Goal: Information Seeking & Learning: Learn about a topic

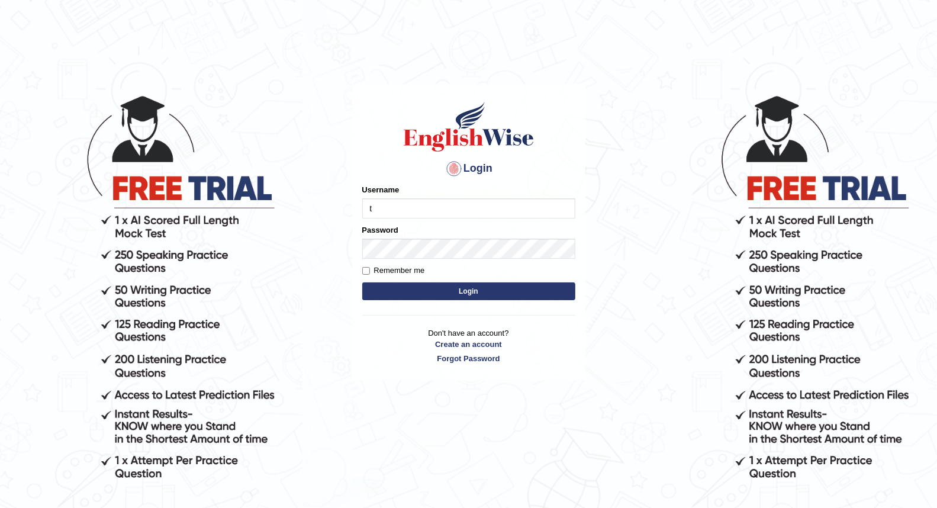
type input "[PERSON_NAME]"
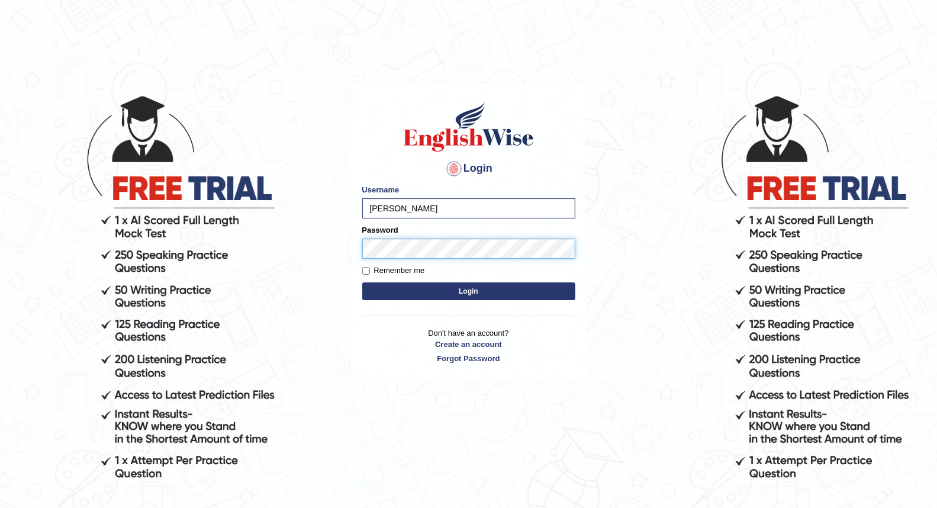
click at [362, 282] on button "Login" at bounding box center [468, 291] width 213 height 18
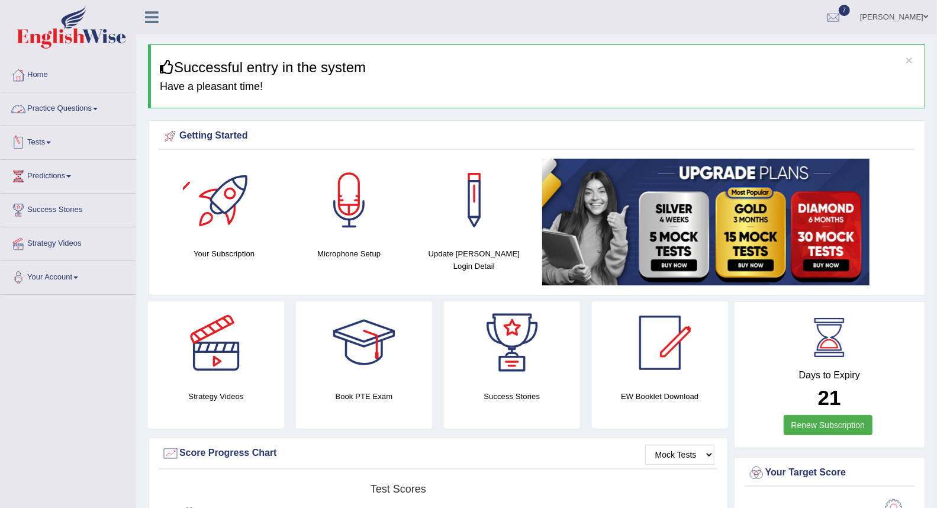
click at [84, 111] on link "Practice Questions" at bounding box center [68, 107] width 135 height 30
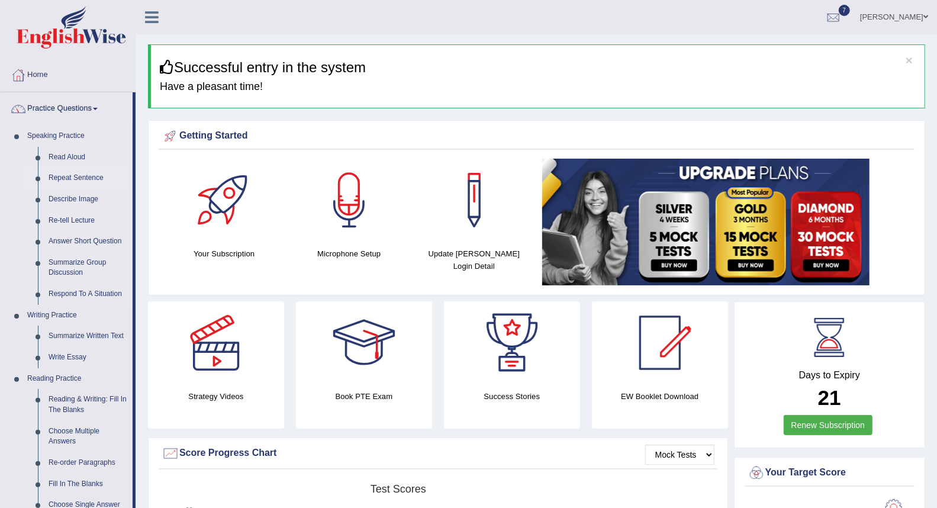
click at [79, 178] on link "Repeat Sentence" at bounding box center [87, 178] width 89 height 21
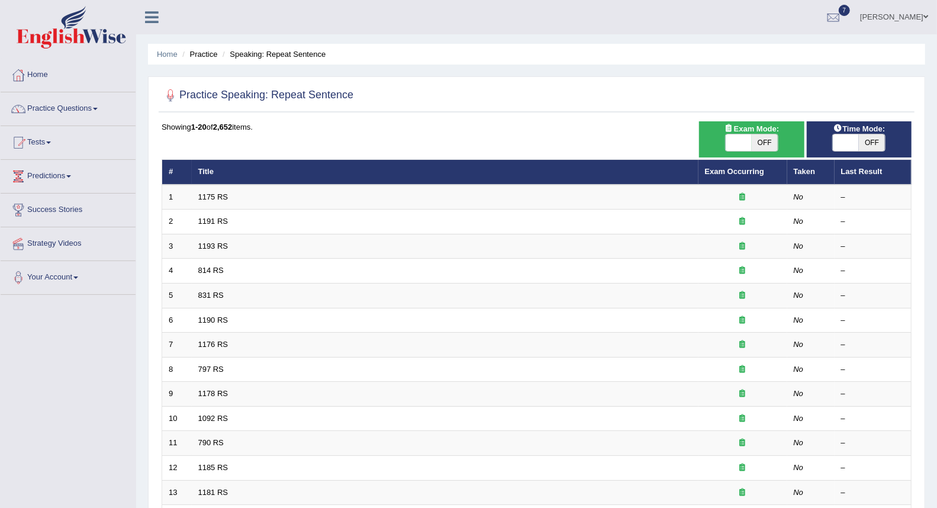
click at [762, 146] on span "OFF" at bounding box center [765, 142] width 26 height 17
checkbox input "true"
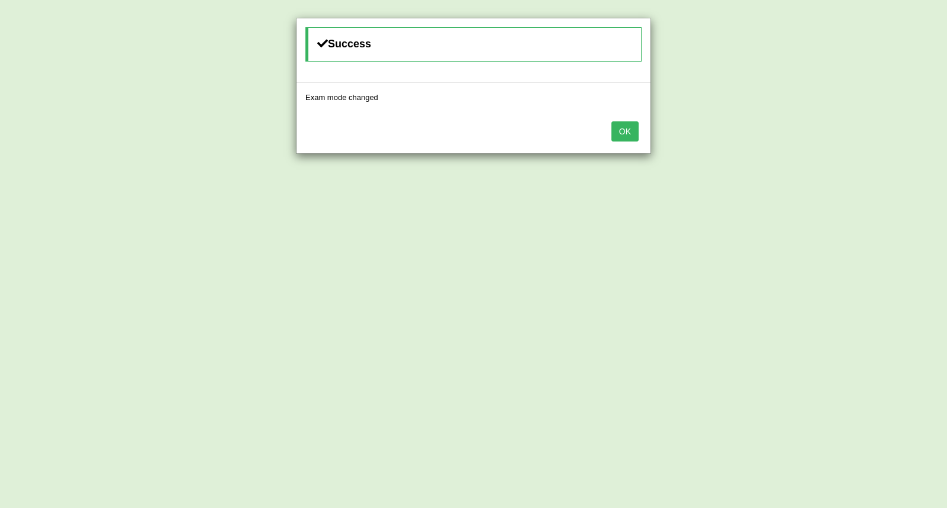
click at [637, 134] on button "OK" at bounding box center [625, 131] width 27 height 20
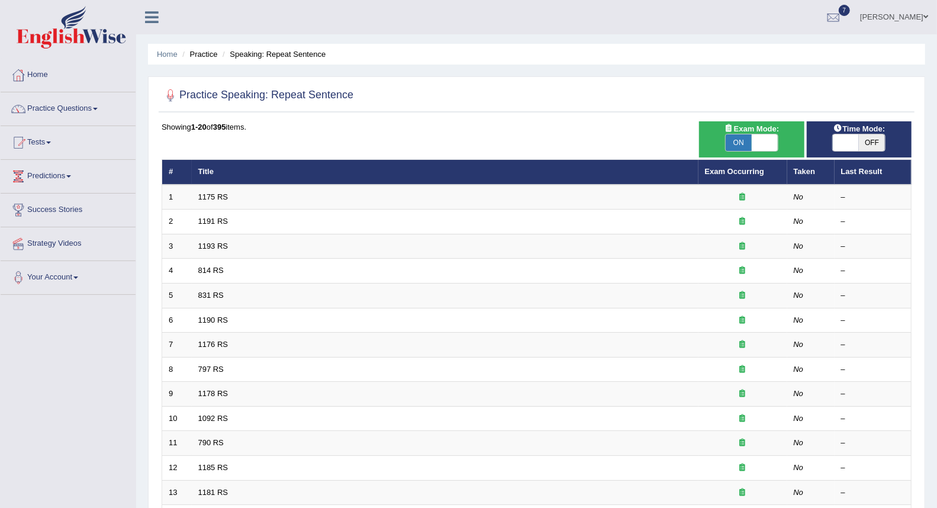
click at [867, 142] on span "OFF" at bounding box center [872, 142] width 26 height 17
checkbox input "true"
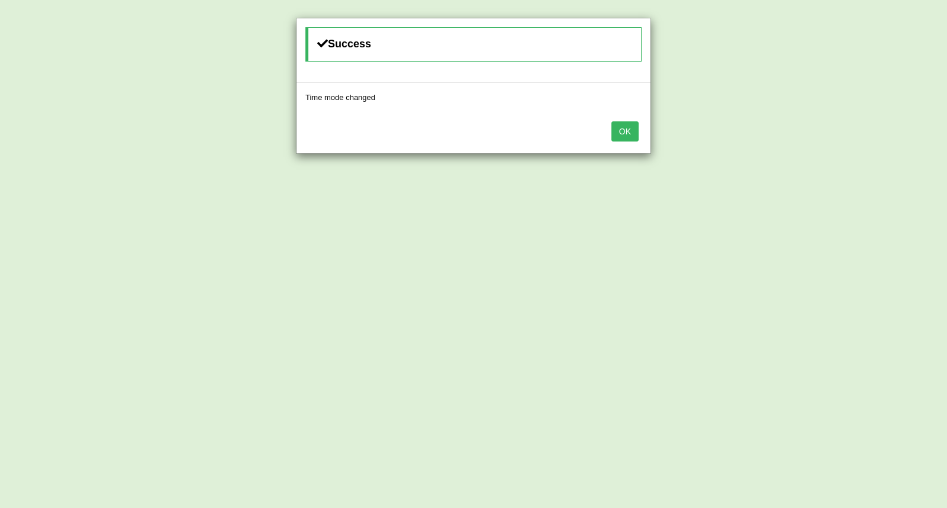
click at [637, 128] on button "OK" at bounding box center [625, 131] width 27 height 20
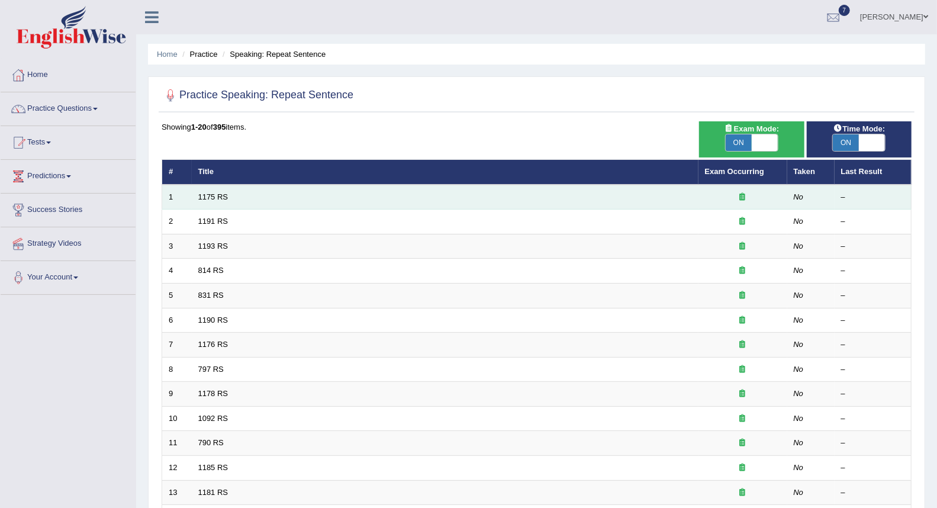
click at [332, 197] on td "1175 RS" at bounding box center [445, 197] width 507 height 25
click at [212, 195] on link "1175 RS" at bounding box center [213, 196] width 30 height 9
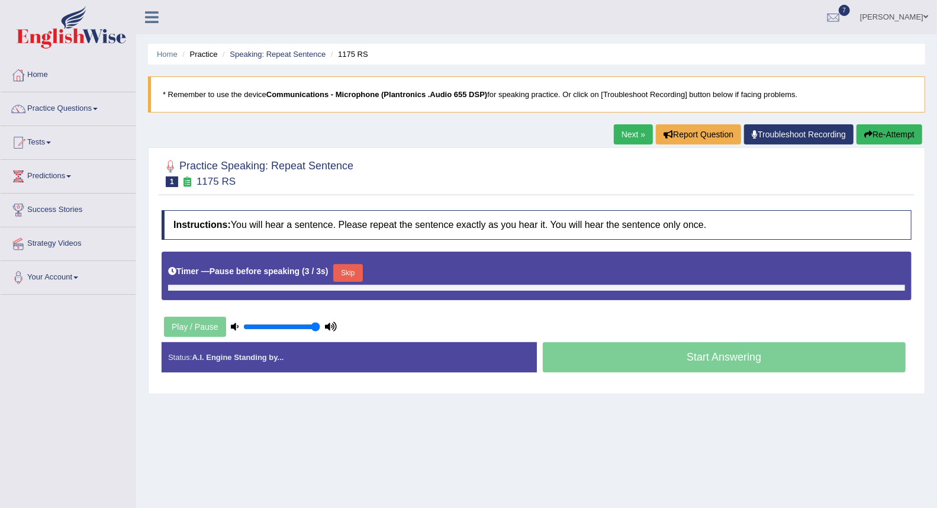
click at [641, 359] on div "Start Answering" at bounding box center [724, 358] width 375 height 33
click at [607, 363] on div "Start Answering" at bounding box center [724, 358] width 375 height 33
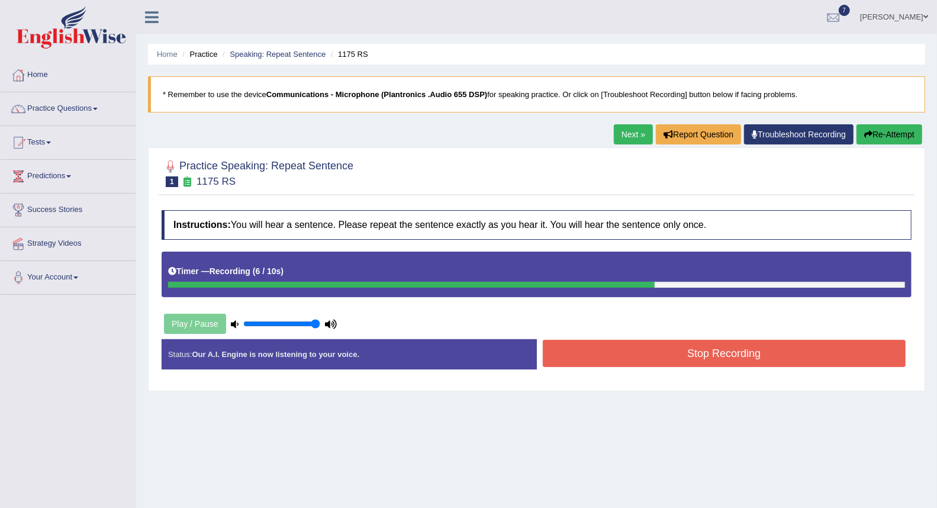
click at [585, 356] on button "Stop Recording" at bounding box center [725, 353] width 364 height 27
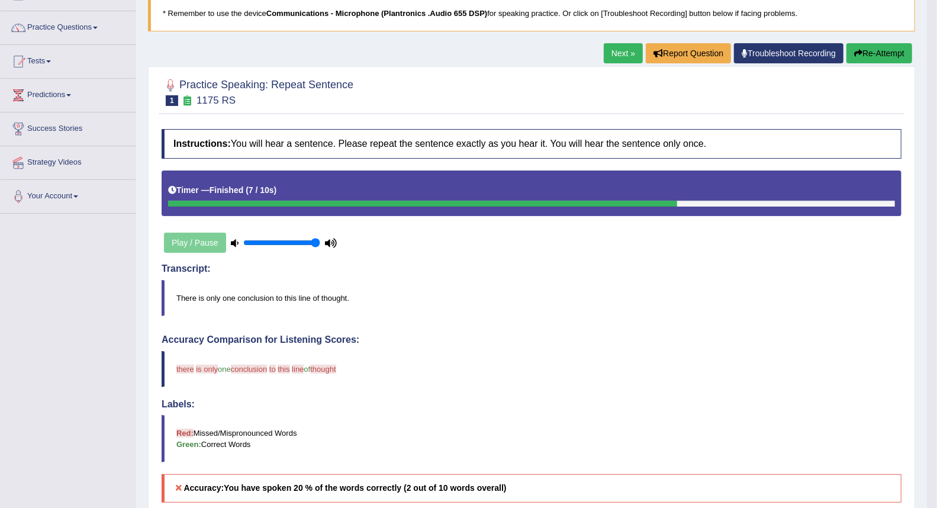
scroll to position [66, 0]
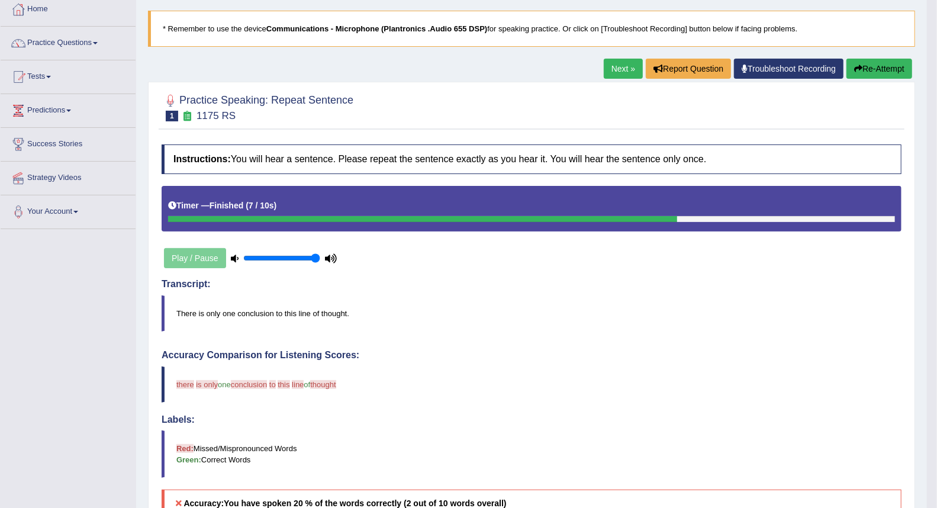
click at [610, 69] on link "Next »" at bounding box center [623, 69] width 39 height 20
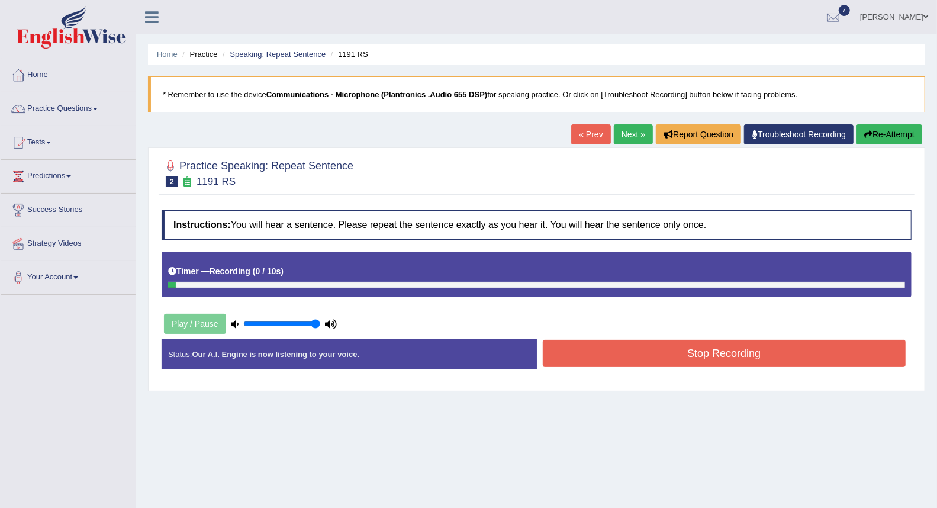
click at [697, 361] on button "Stop Recording" at bounding box center [725, 353] width 364 height 27
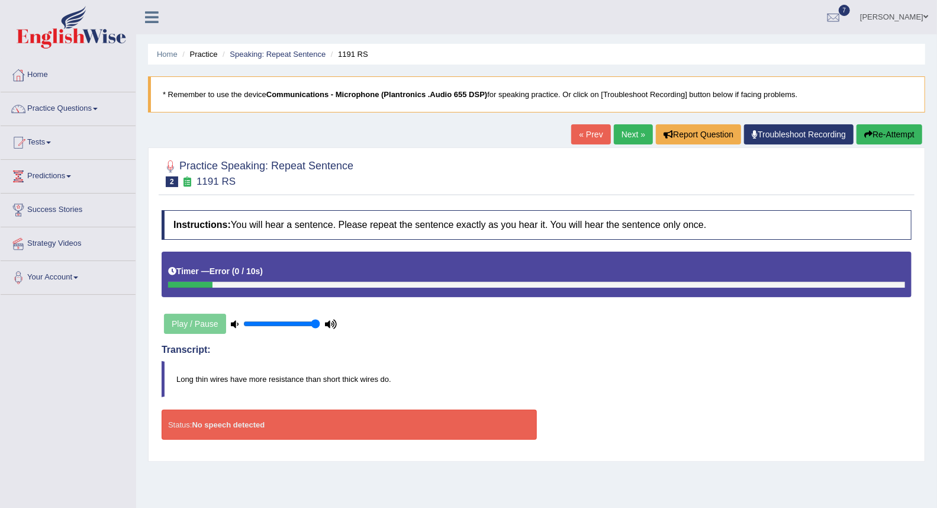
click at [618, 133] on link "Next »" at bounding box center [633, 134] width 39 height 20
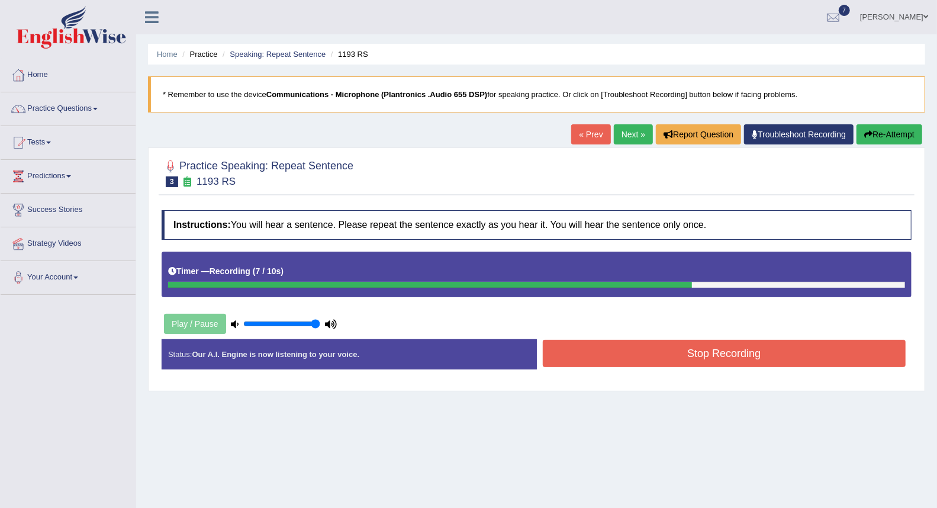
click at [624, 358] on button "Stop Recording" at bounding box center [725, 353] width 364 height 27
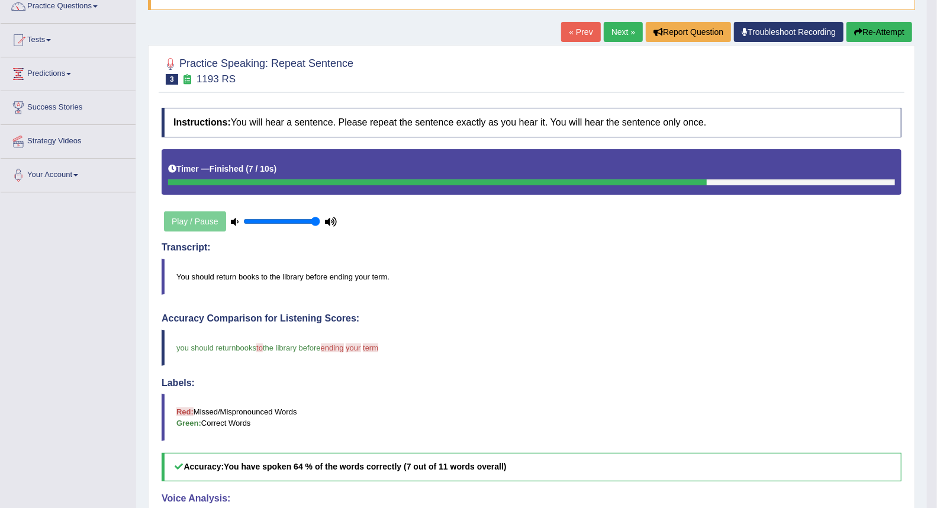
scroll to position [66, 0]
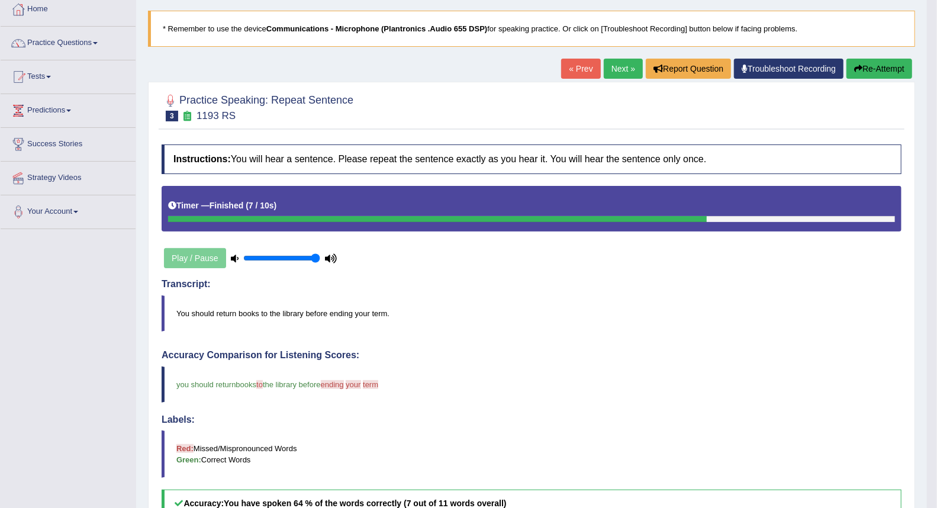
click at [615, 73] on link "Next »" at bounding box center [623, 69] width 39 height 20
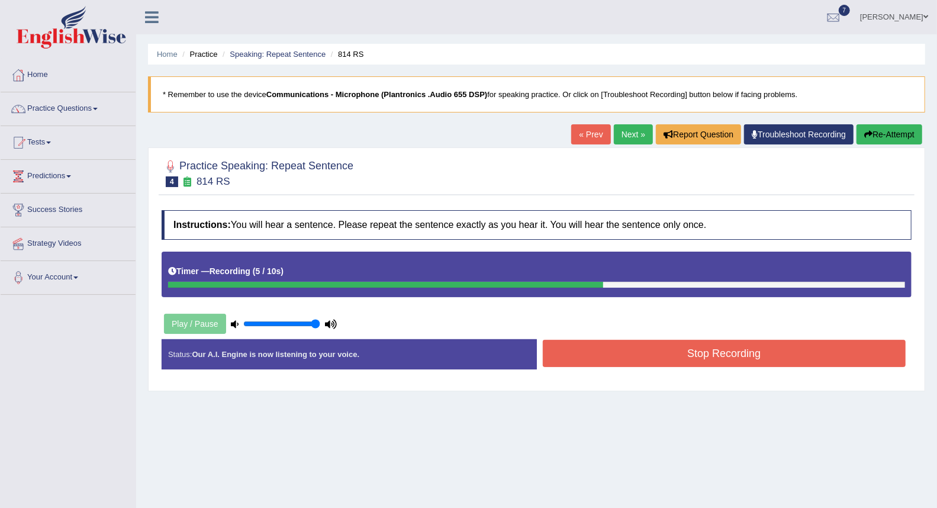
click at [678, 344] on button "Stop Recording" at bounding box center [725, 353] width 364 height 27
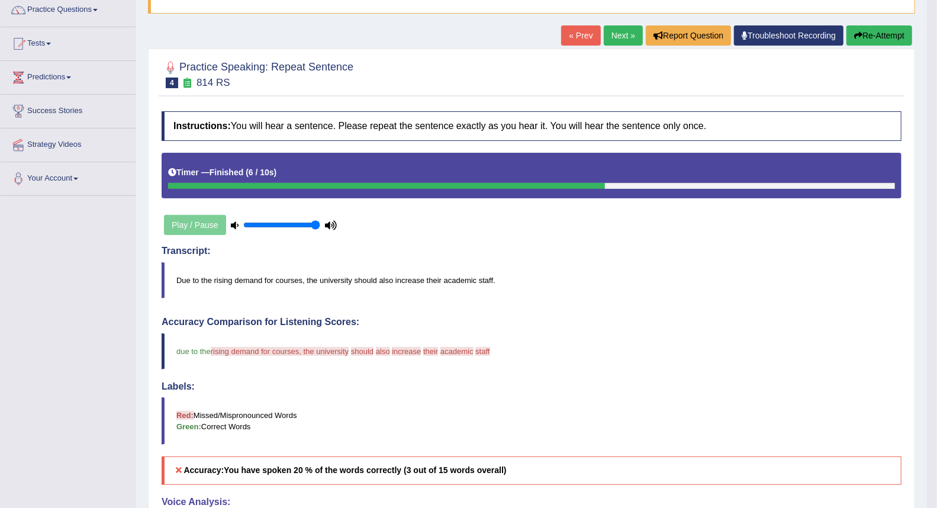
scroll to position [66, 0]
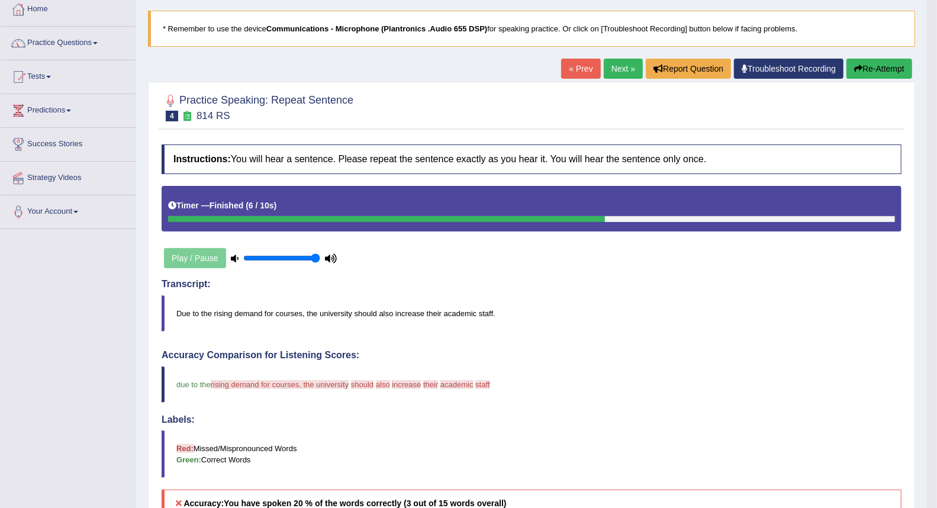
click at [622, 70] on link "Next »" at bounding box center [623, 69] width 39 height 20
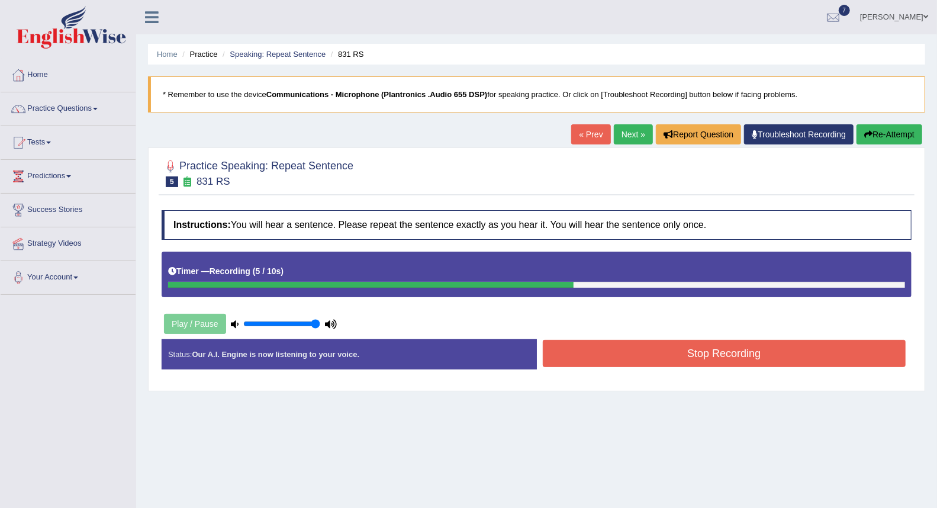
click at [820, 356] on button "Stop Recording" at bounding box center [725, 353] width 364 height 27
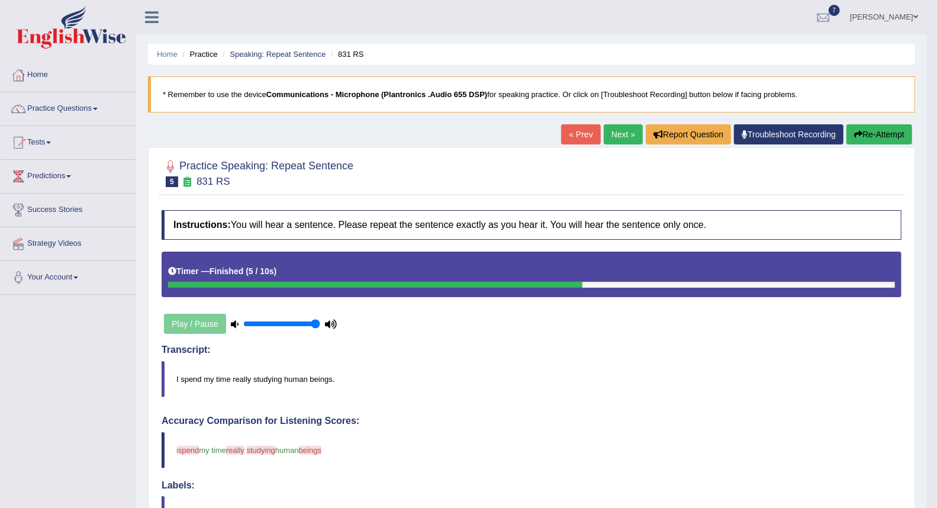
click at [625, 137] on link "Next »" at bounding box center [623, 134] width 39 height 20
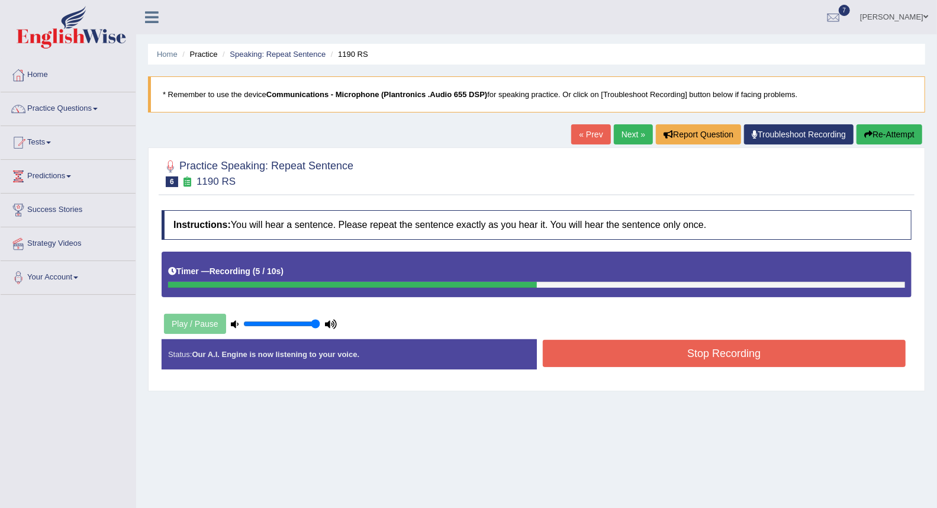
click at [703, 354] on button "Stop Recording" at bounding box center [725, 353] width 364 height 27
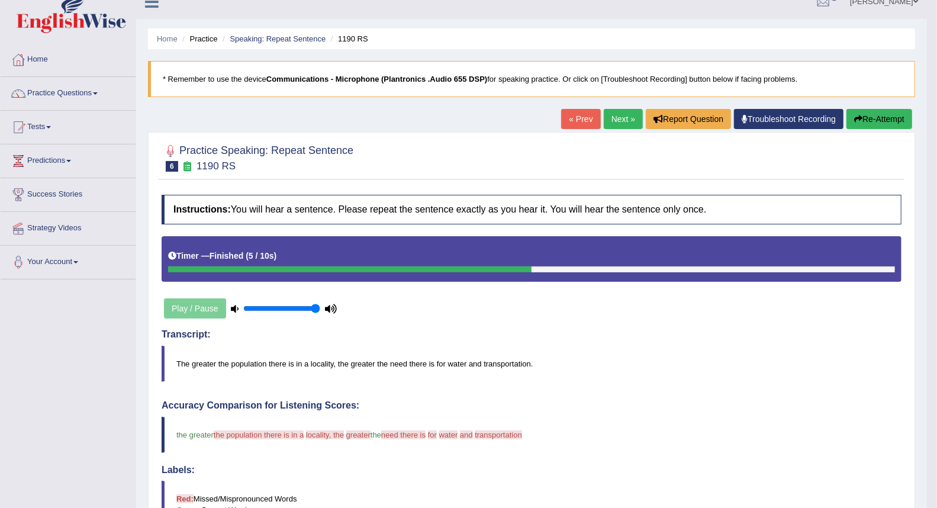
scroll to position [12, 0]
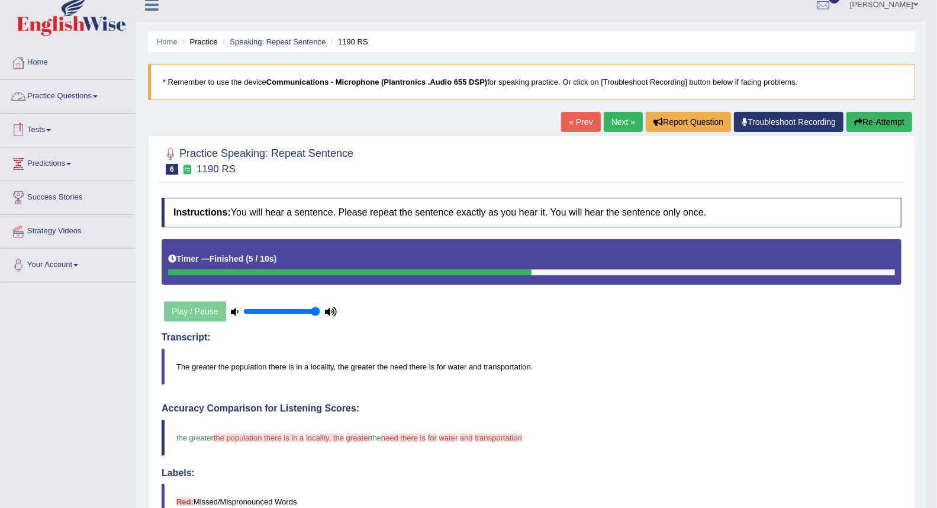
click at [56, 89] on link "Practice Questions" at bounding box center [68, 95] width 135 height 30
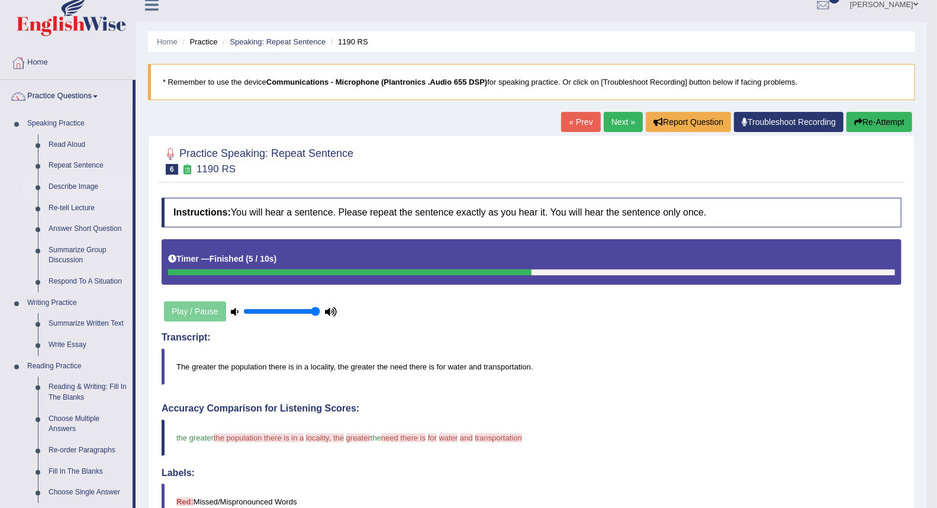
click at [90, 182] on link "Describe Image" at bounding box center [87, 186] width 89 height 21
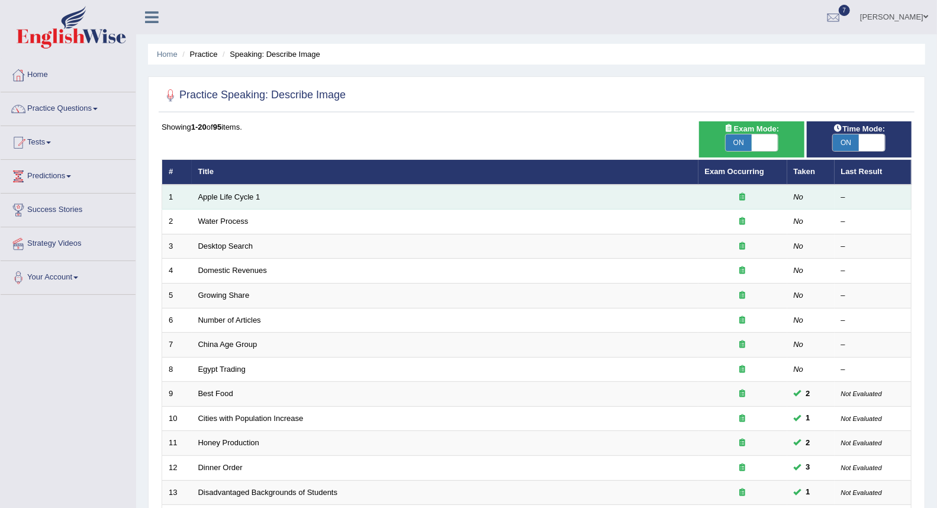
click at [467, 203] on td "Apple Life Cycle 1" at bounding box center [445, 197] width 507 height 25
click at [228, 189] on td "Apple Life Cycle 1" at bounding box center [445, 197] width 507 height 25
click at [230, 192] on link "Apple Life Cycle 1" at bounding box center [229, 196] width 62 height 9
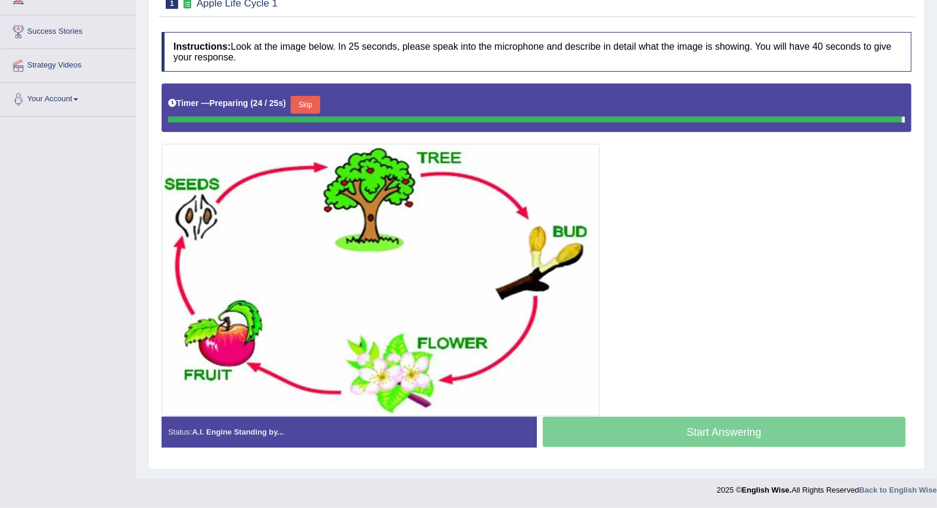
scroll to position [175, 0]
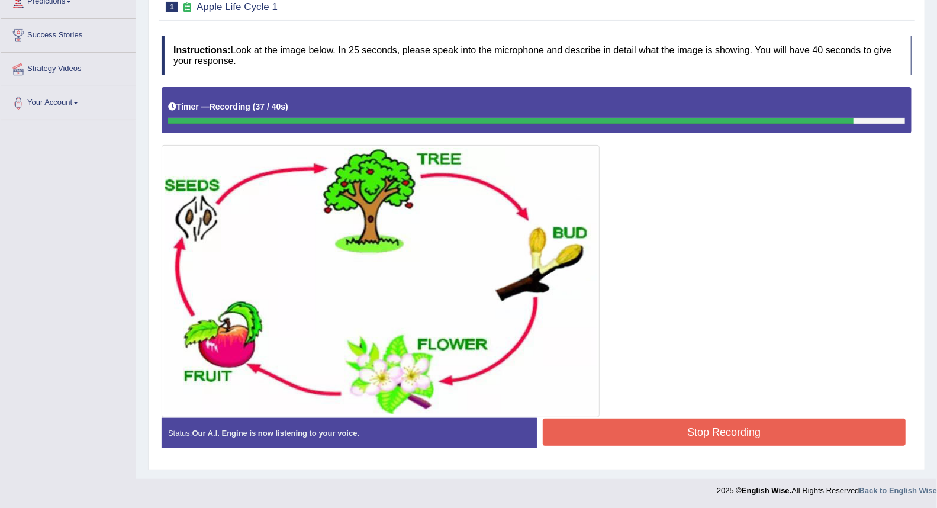
click at [643, 425] on button "Stop Recording" at bounding box center [725, 432] width 364 height 27
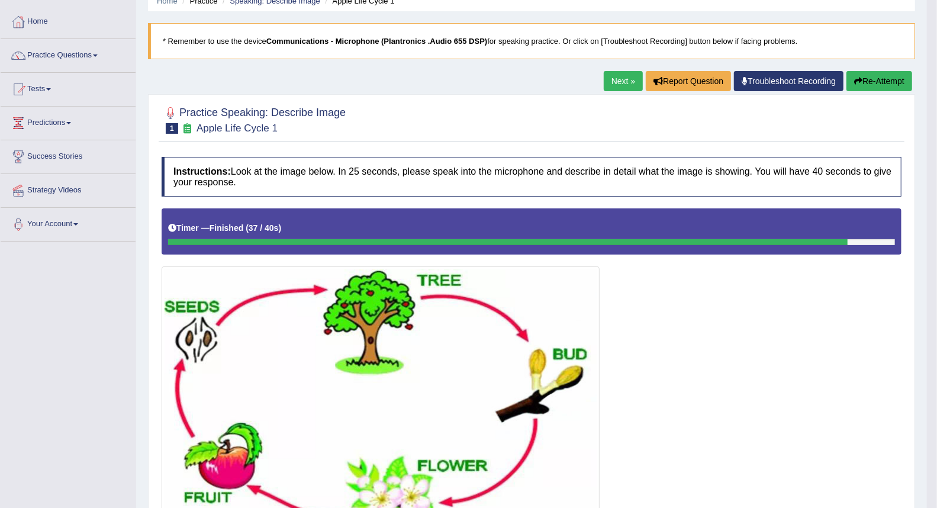
scroll to position [20, 0]
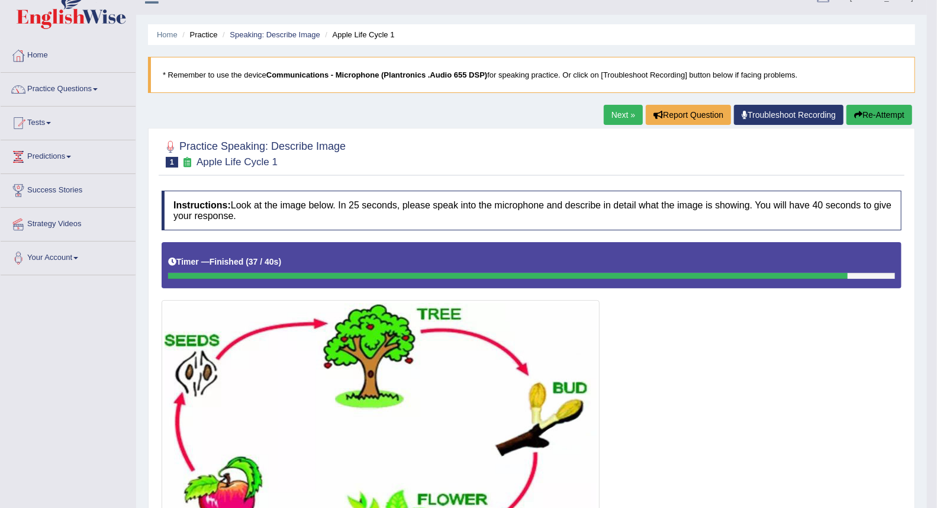
click at [612, 117] on link "Next »" at bounding box center [623, 115] width 39 height 20
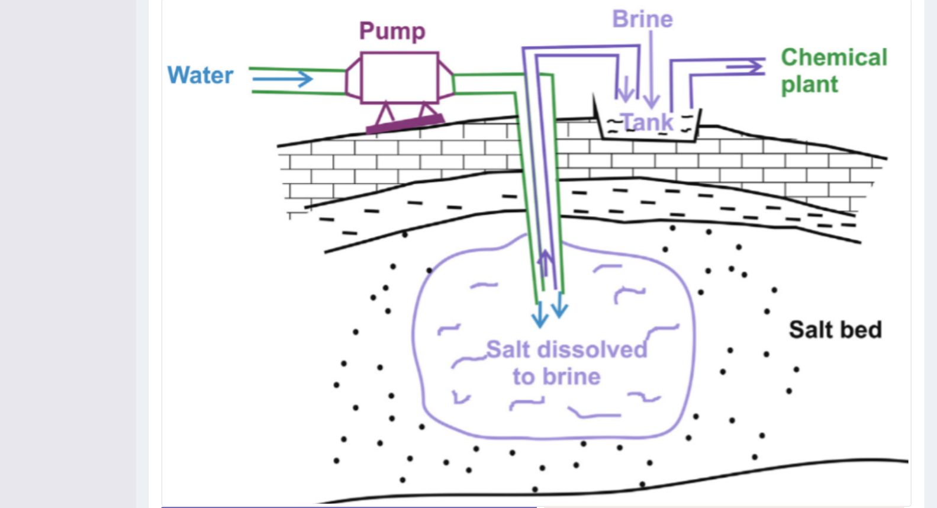
scroll to position [345, 0]
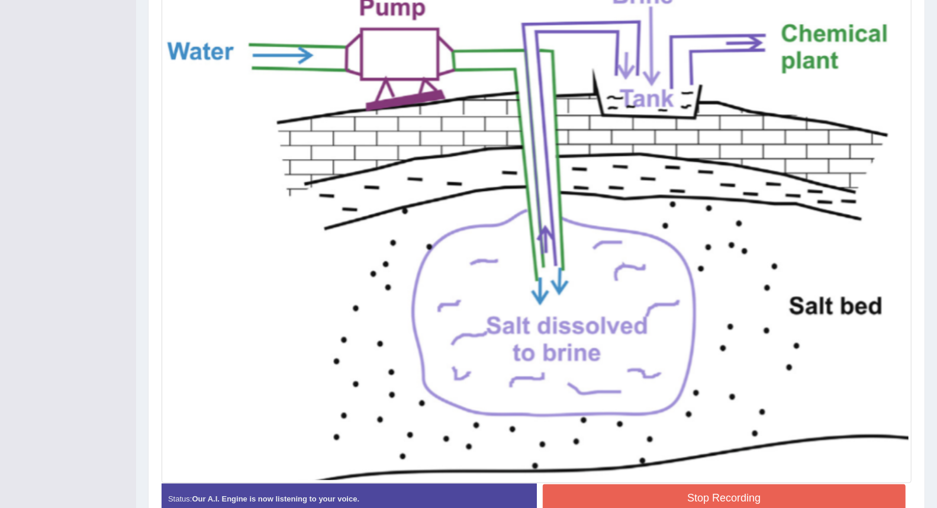
click at [0, 0] on blockquote "." at bounding box center [0, 0] width 0 height 0
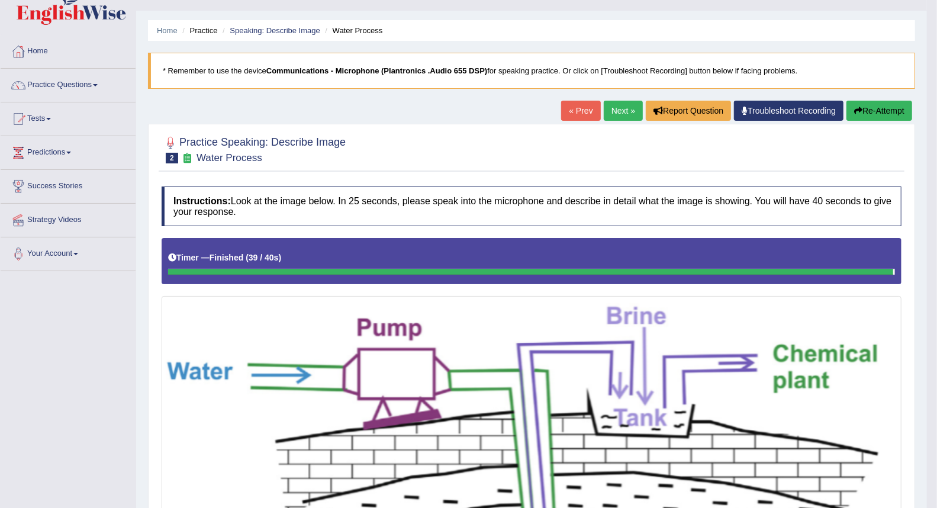
scroll to position [0, 0]
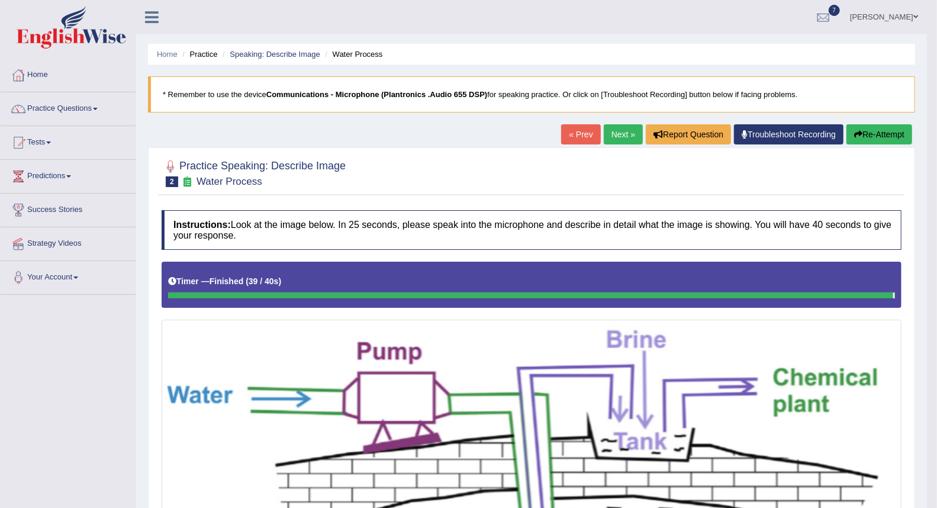
click at [617, 136] on link "Next »" at bounding box center [623, 134] width 39 height 20
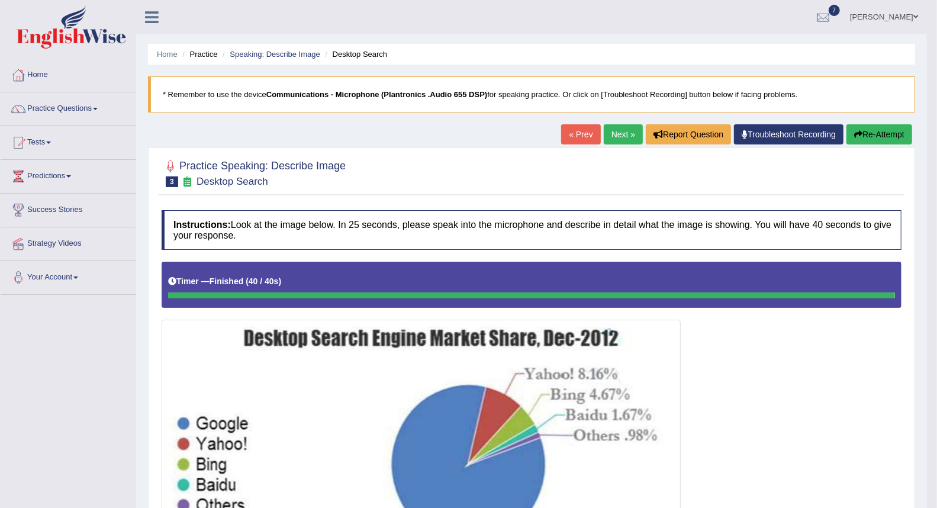
click at [613, 128] on link "Next »" at bounding box center [623, 134] width 39 height 20
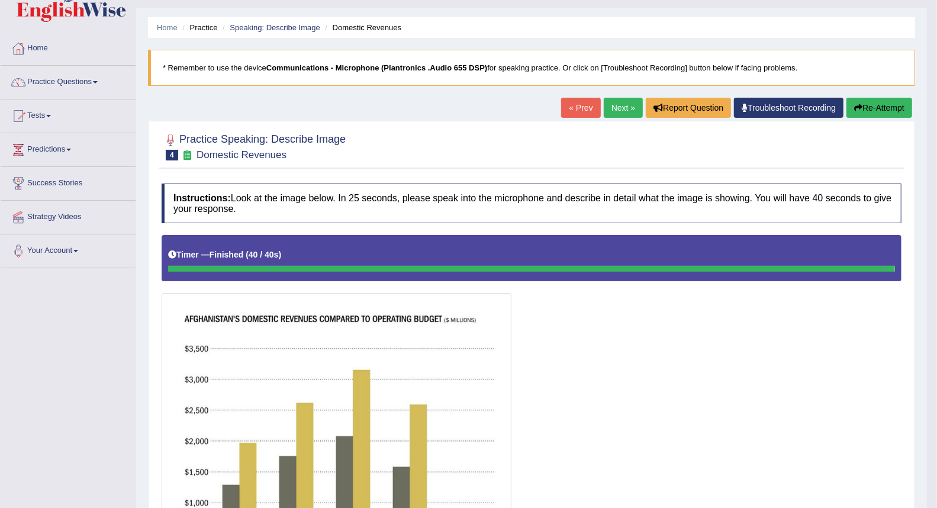
scroll to position [4, 0]
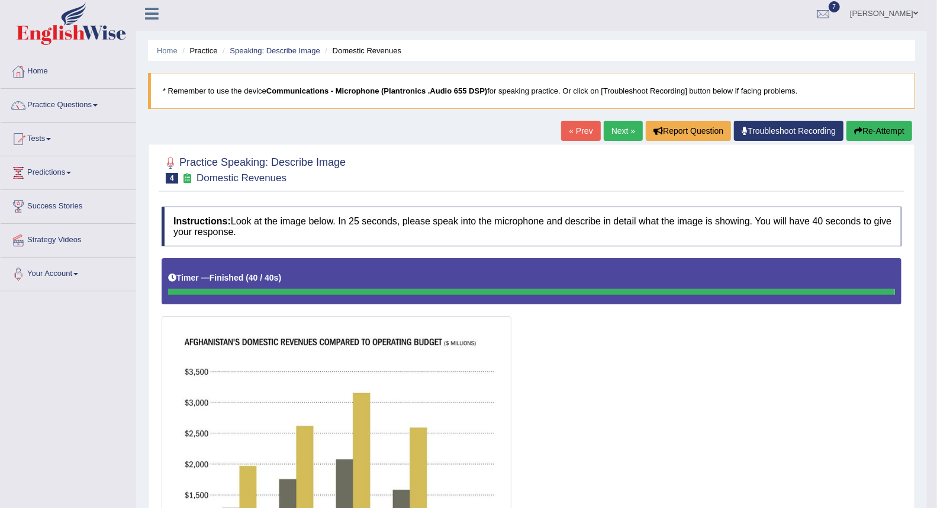
click at [613, 131] on link "Next »" at bounding box center [623, 131] width 39 height 20
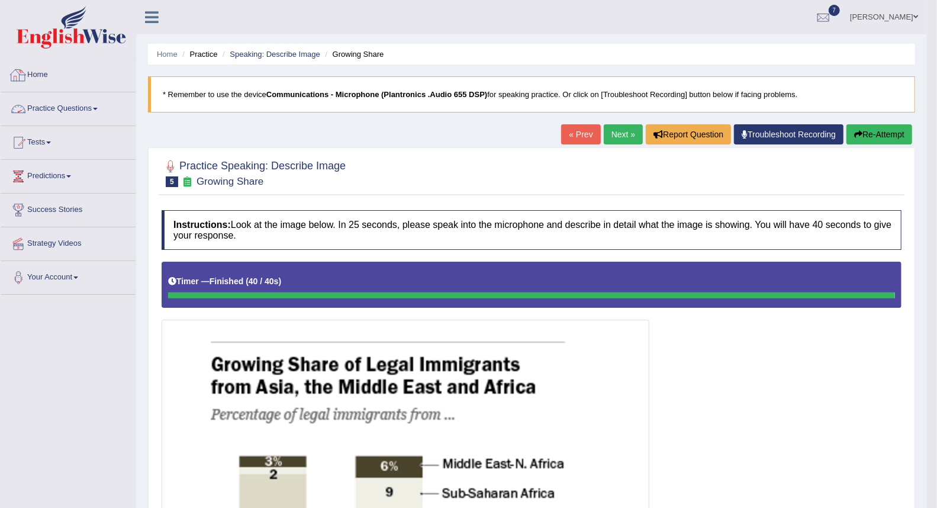
click at [46, 73] on link "Home" at bounding box center [68, 74] width 135 height 30
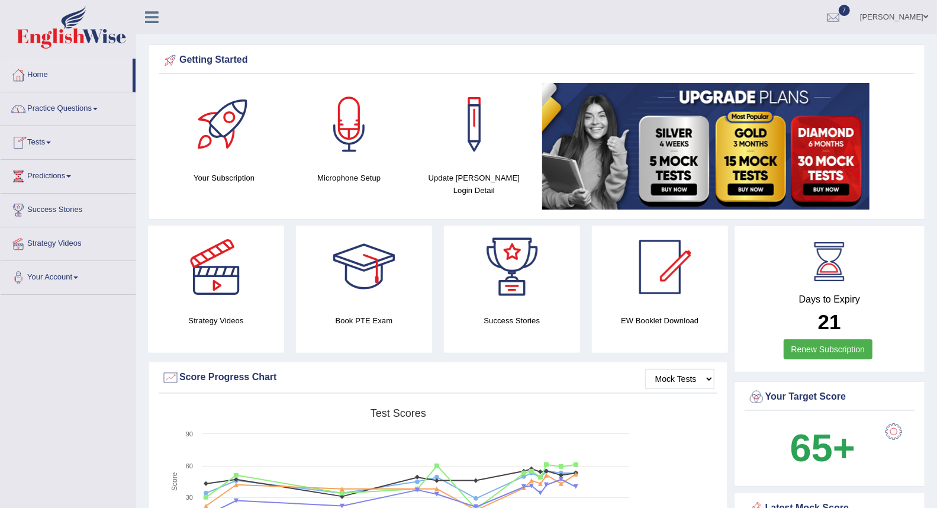
click at [69, 113] on link "Practice Questions" at bounding box center [68, 107] width 135 height 30
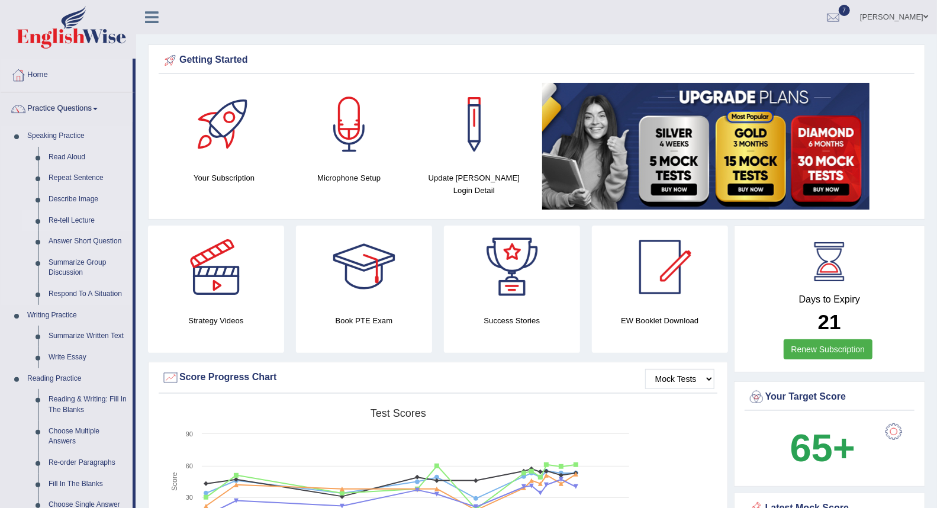
click at [71, 217] on link "Re-tell Lecture" at bounding box center [87, 220] width 89 height 21
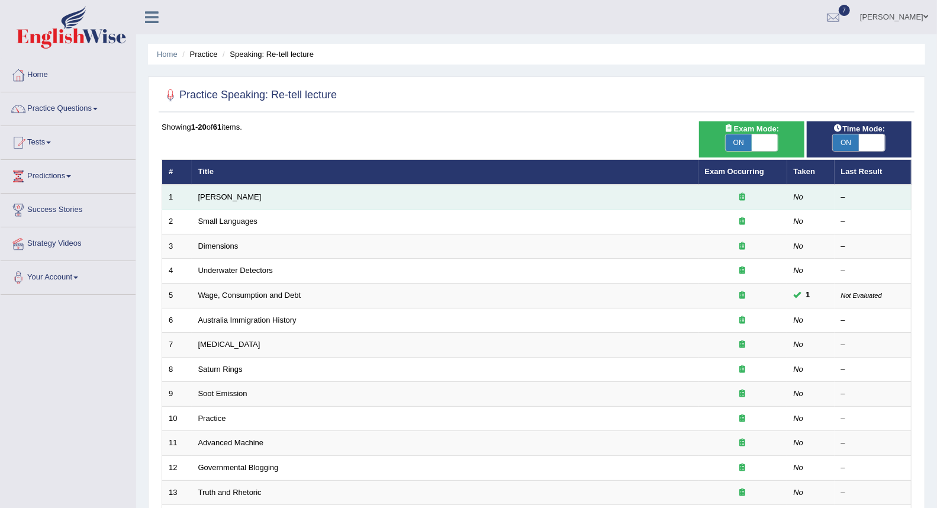
click at [300, 202] on td "[PERSON_NAME]" at bounding box center [445, 197] width 507 height 25
click at [229, 194] on link "[PERSON_NAME]" at bounding box center [229, 196] width 63 height 9
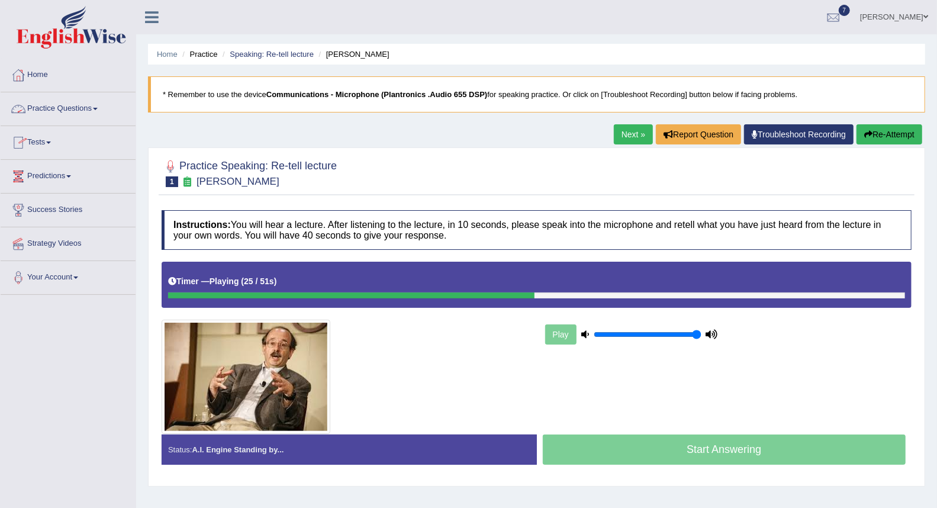
click at [78, 111] on link "Practice Questions" at bounding box center [68, 107] width 135 height 30
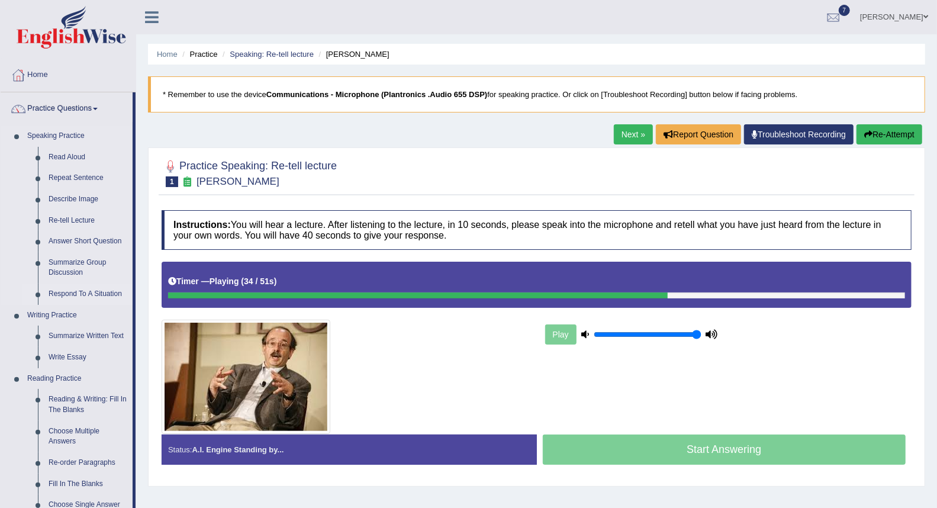
click at [99, 292] on link "Respond To A Situation" at bounding box center [87, 294] width 89 height 21
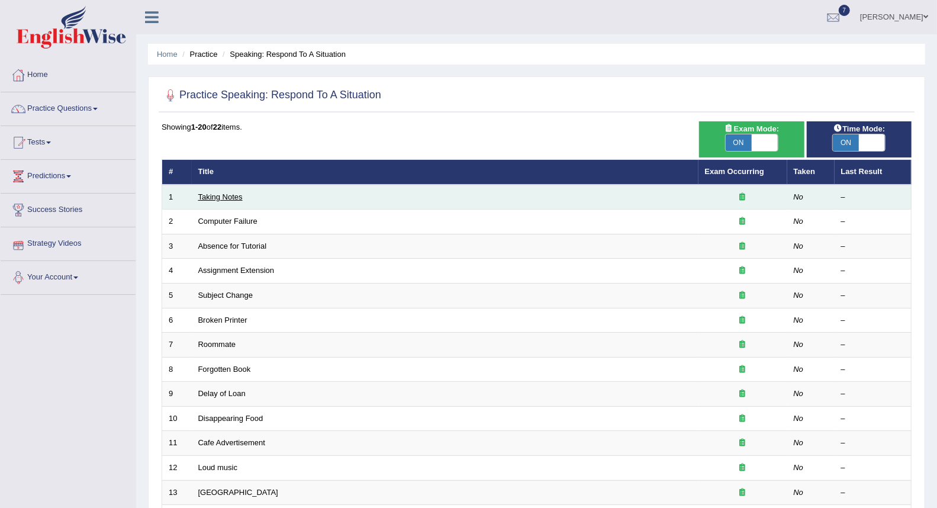
click at [200, 198] on link "Taking Notes" at bounding box center [220, 196] width 44 height 9
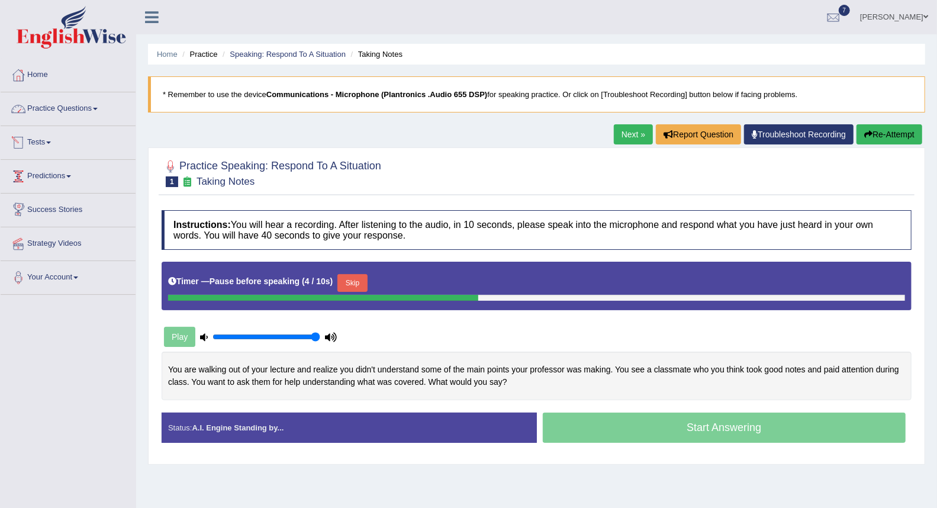
click at [73, 109] on link "Practice Questions" at bounding box center [68, 107] width 135 height 30
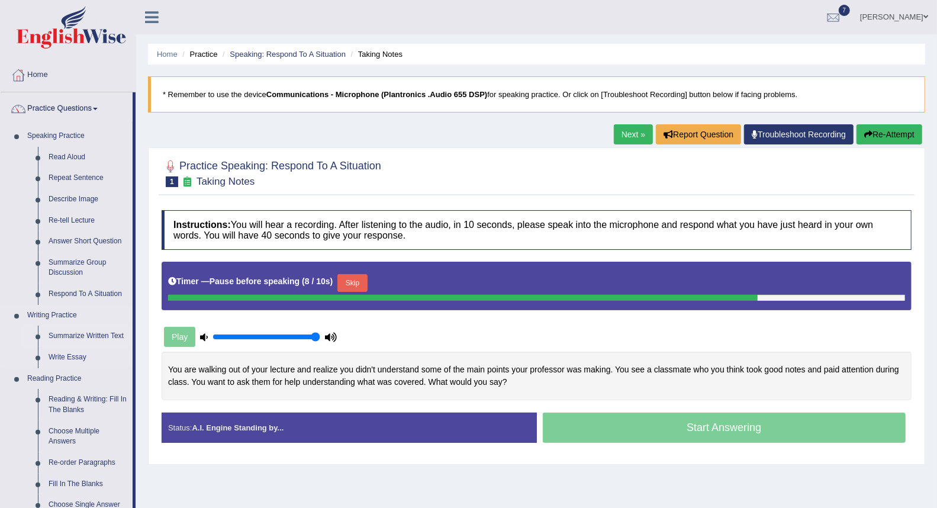
click at [97, 332] on link "Summarize Written Text" at bounding box center [87, 336] width 89 height 21
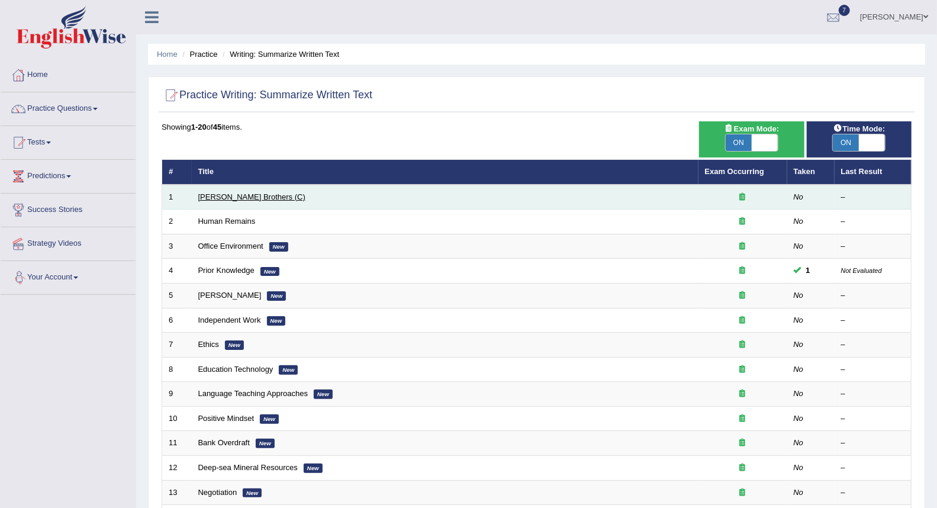
click at [233, 197] on link "Wright Brothers (C)" at bounding box center [251, 196] width 107 height 9
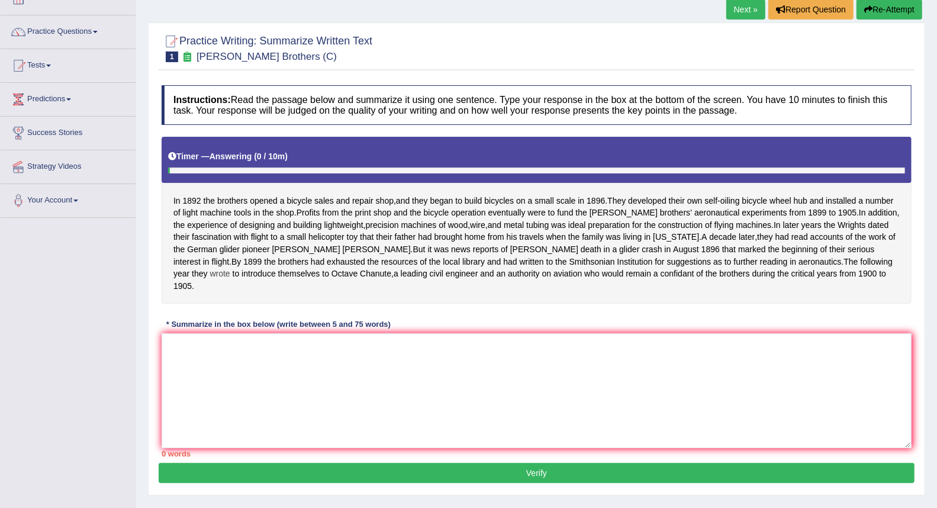
scroll to position [113, 0]
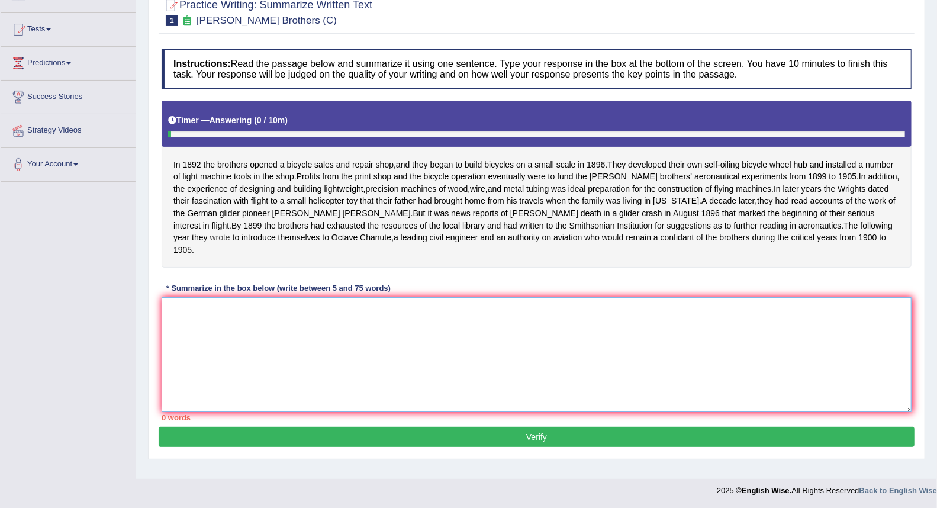
click at [206, 303] on textarea at bounding box center [537, 354] width 750 height 115
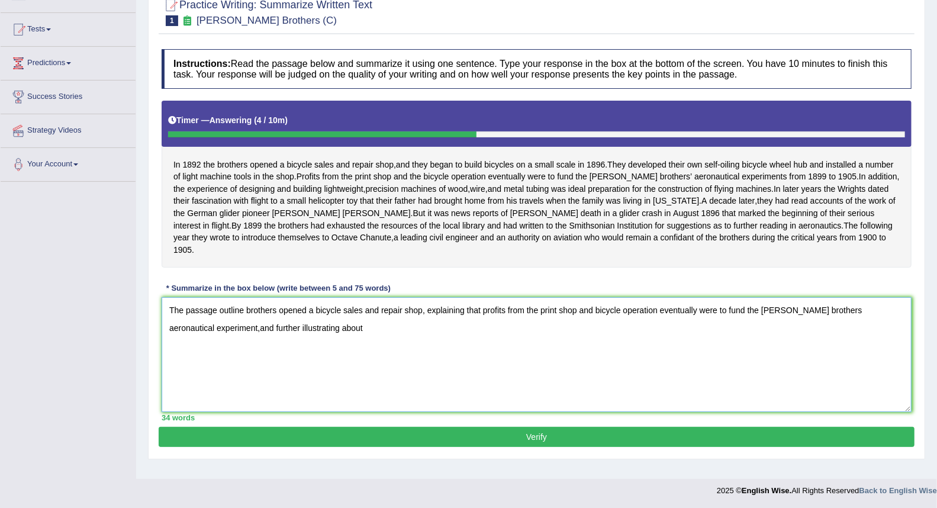
click at [211, 326] on textarea "The passage outline brothers opened a bicycle sales and repair shop, explaining…" at bounding box center [537, 354] width 750 height 115
click at [214, 327] on textarea "The passage outline brothers opened a bicycle sales and repair shop, explaining…" at bounding box center [537, 354] width 750 height 115
click at [327, 333] on textarea "The passage outline brothers opened a bicycle sales and repair shop, explaining…" at bounding box center [537, 354] width 750 height 115
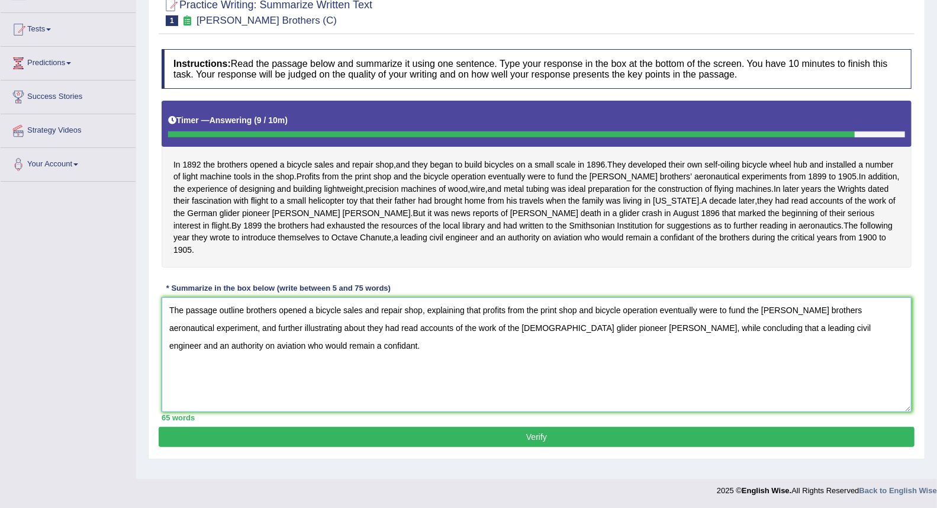
type textarea "The passage outline brothers opened a bicycle sales and repair shop, explaining…"
click at [409, 429] on button "Verify" at bounding box center [537, 437] width 756 height 20
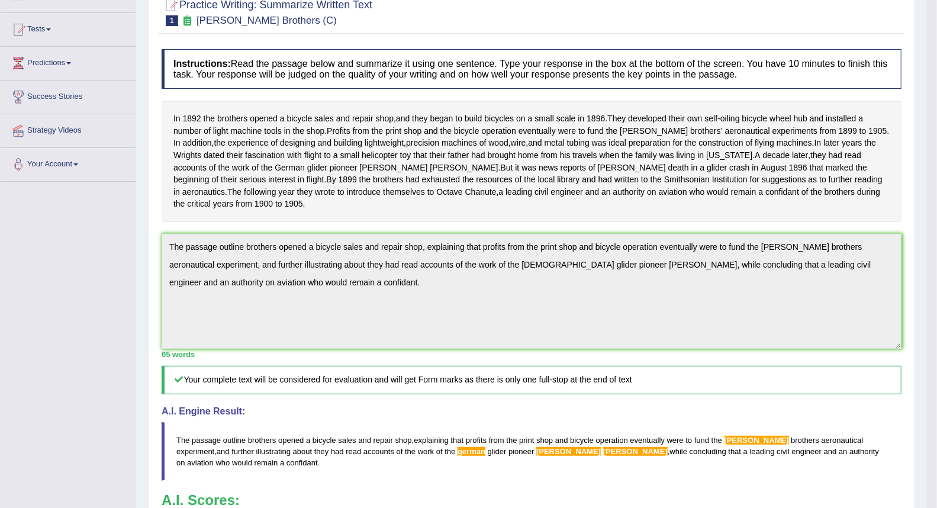
scroll to position [0, 0]
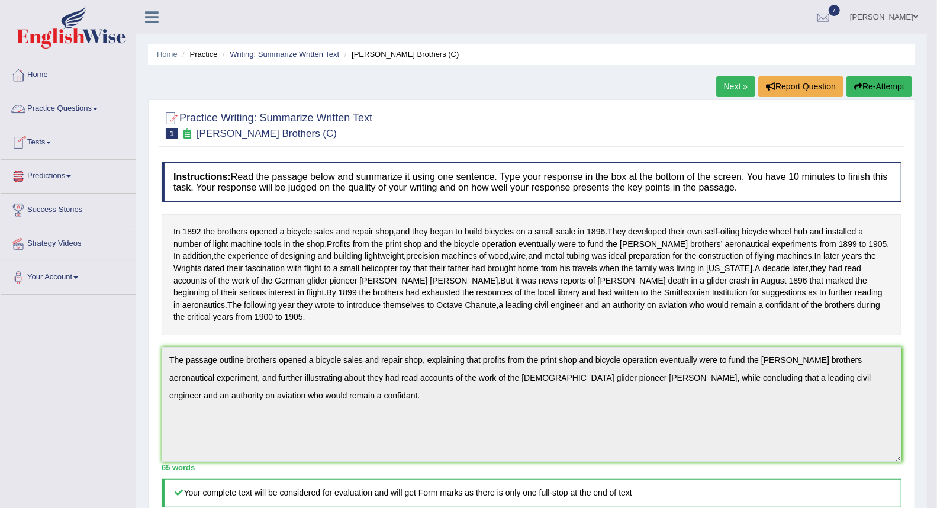
click at [69, 111] on link "Practice Questions" at bounding box center [68, 107] width 135 height 30
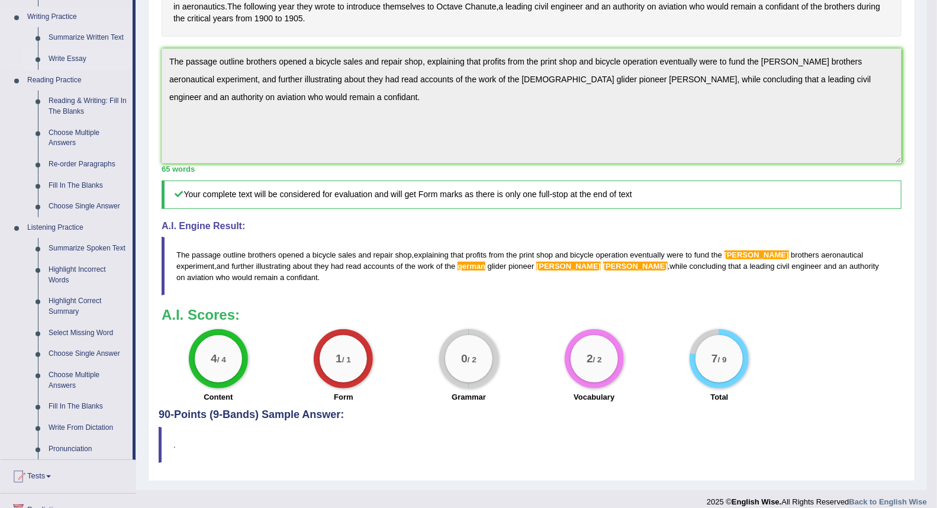
scroll to position [329, 0]
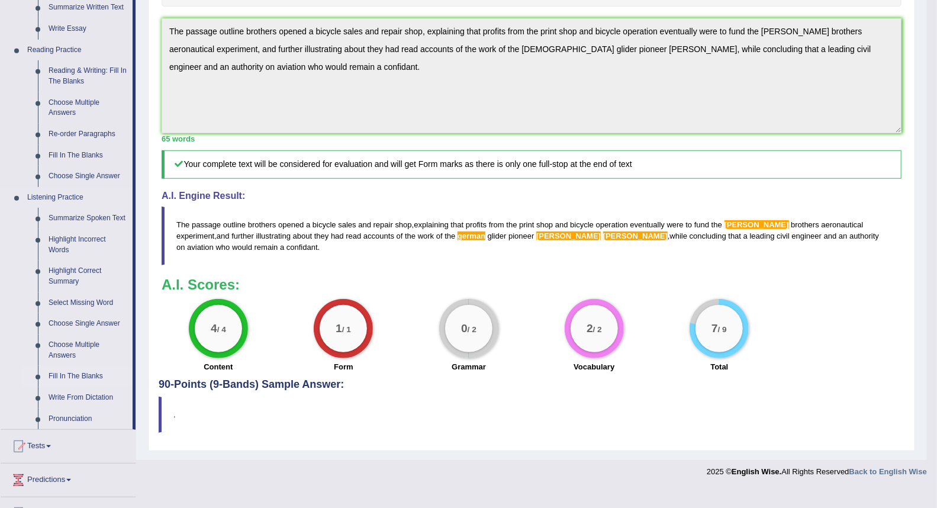
click at [92, 374] on link "Fill In The Blanks" at bounding box center [87, 376] width 89 height 21
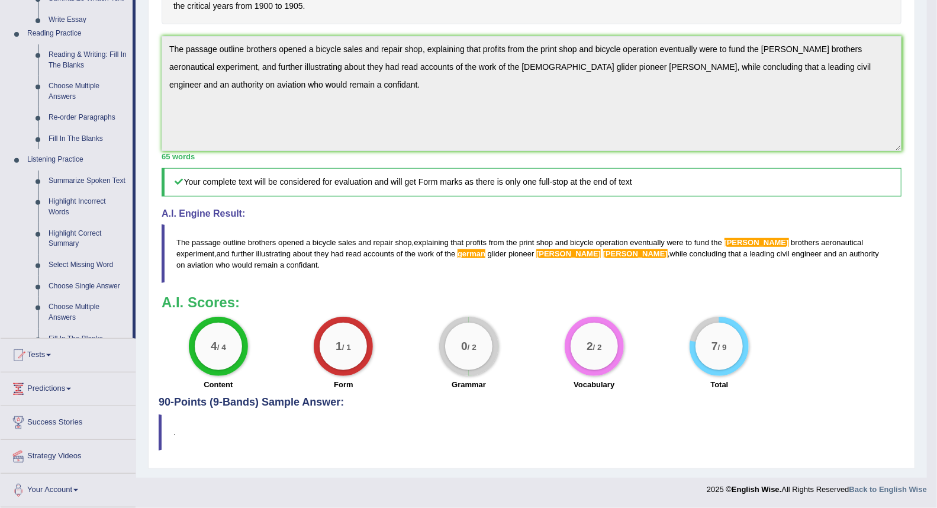
scroll to position [310, 0]
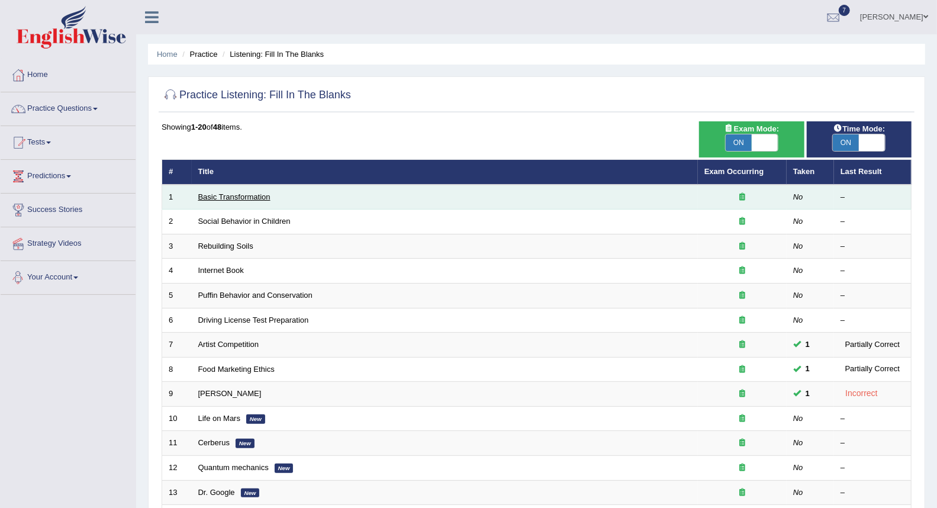
click at [209, 197] on link "Basic Transformation" at bounding box center [234, 196] width 72 height 9
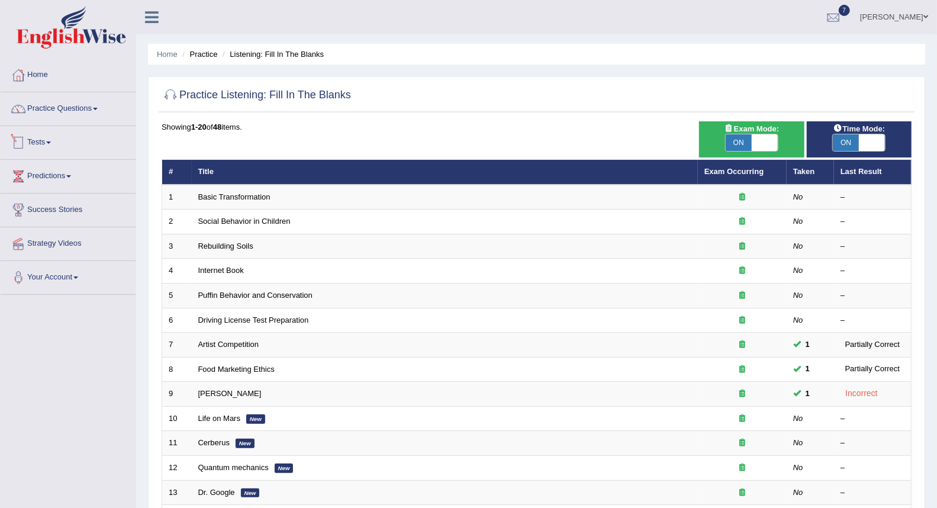
click at [44, 139] on link "Tests" at bounding box center [68, 141] width 135 height 30
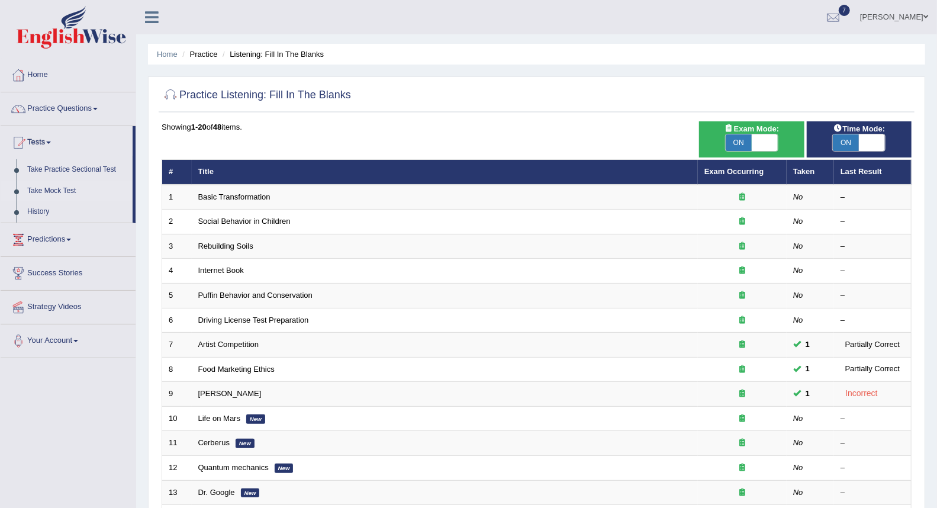
click at [50, 184] on link "Take Mock Test" at bounding box center [77, 191] width 111 height 21
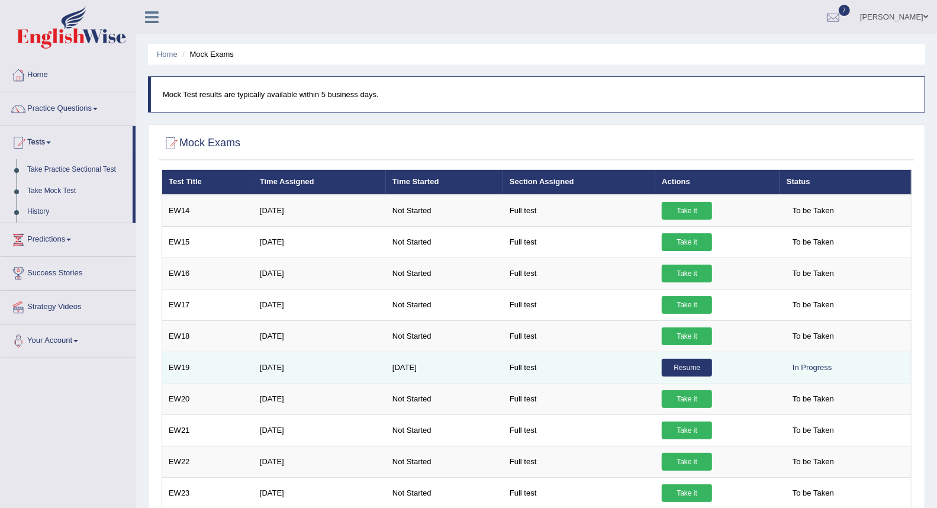
click at [696, 370] on link "Resume" at bounding box center [687, 368] width 50 height 18
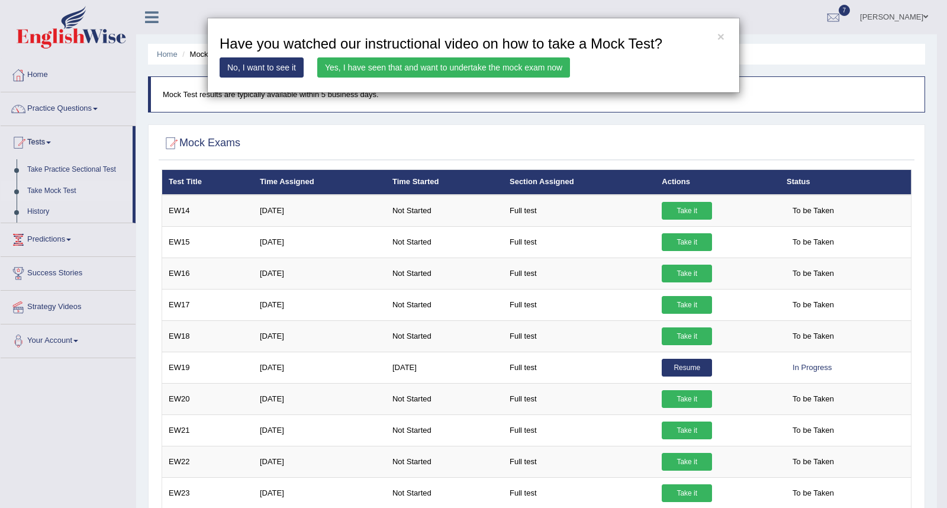
click at [464, 69] on link "Yes, I have seen that and want to undertake the mock exam now" at bounding box center [443, 67] width 253 height 20
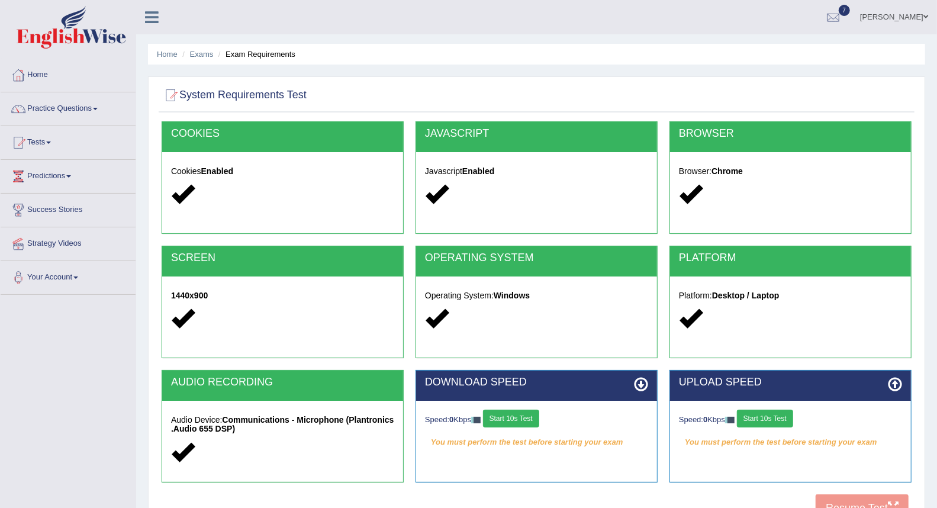
click at [501, 416] on button "Start 10s Test" at bounding box center [511, 419] width 56 height 18
click at [766, 415] on button "Start 10s Test" at bounding box center [765, 419] width 56 height 18
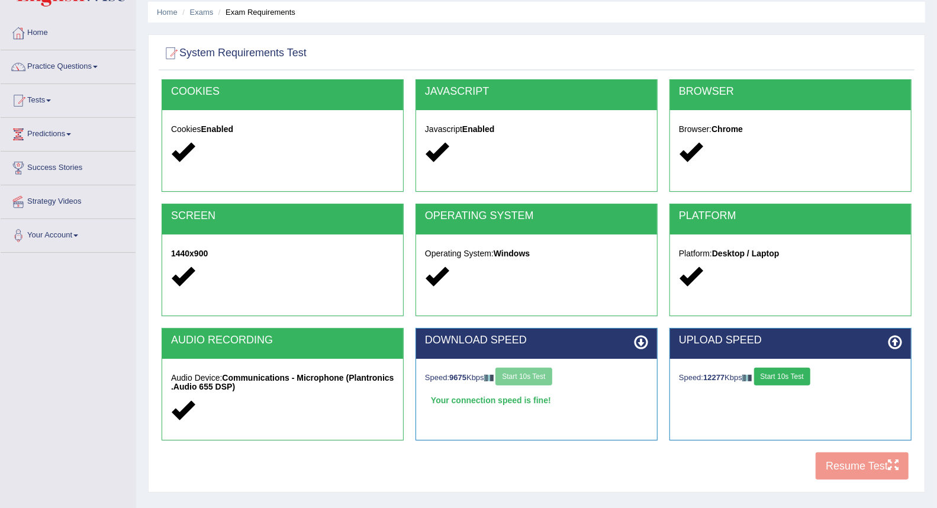
scroll to position [66, 0]
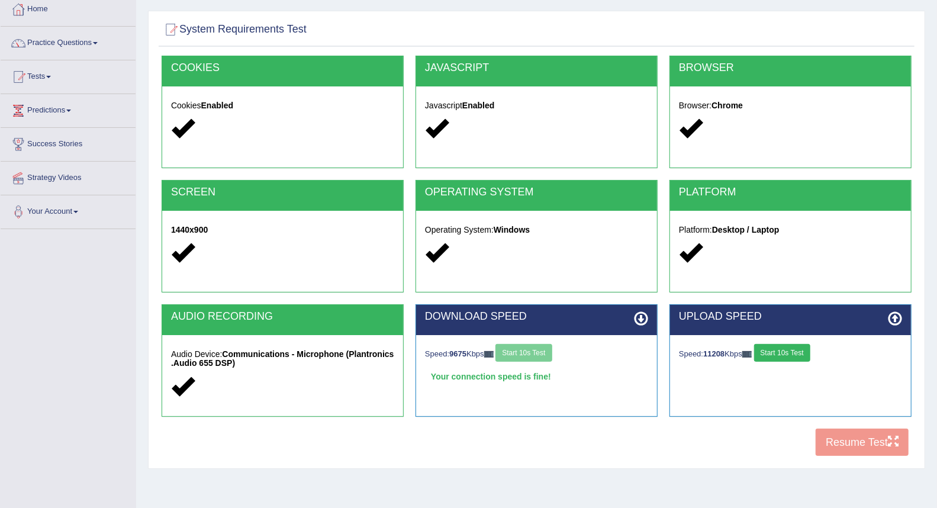
click at [798, 348] on button "Start 10s Test" at bounding box center [782, 353] width 56 height 18
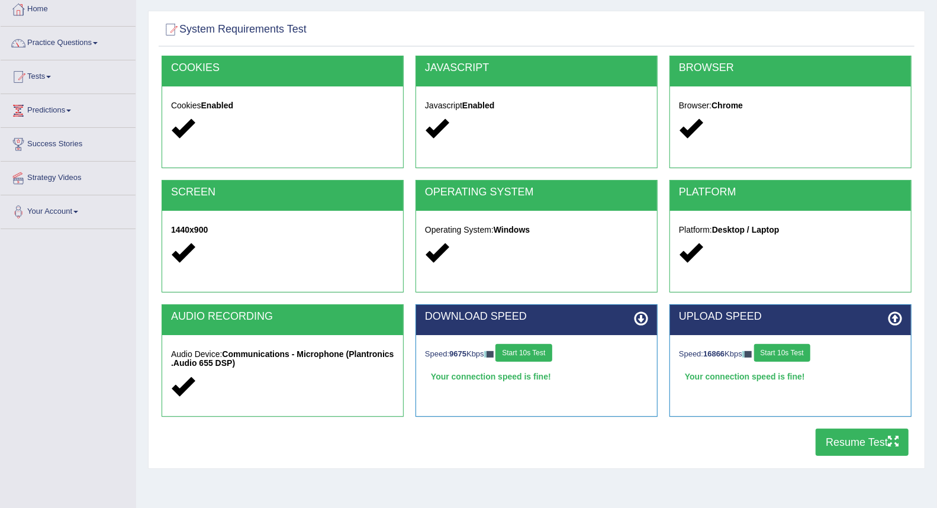
click at [854, 436] on button "Resume Test" at bounding box center [862, 442] width 93 height 27
